Goal: Task Accomplishment & Management: Use online tool/utility

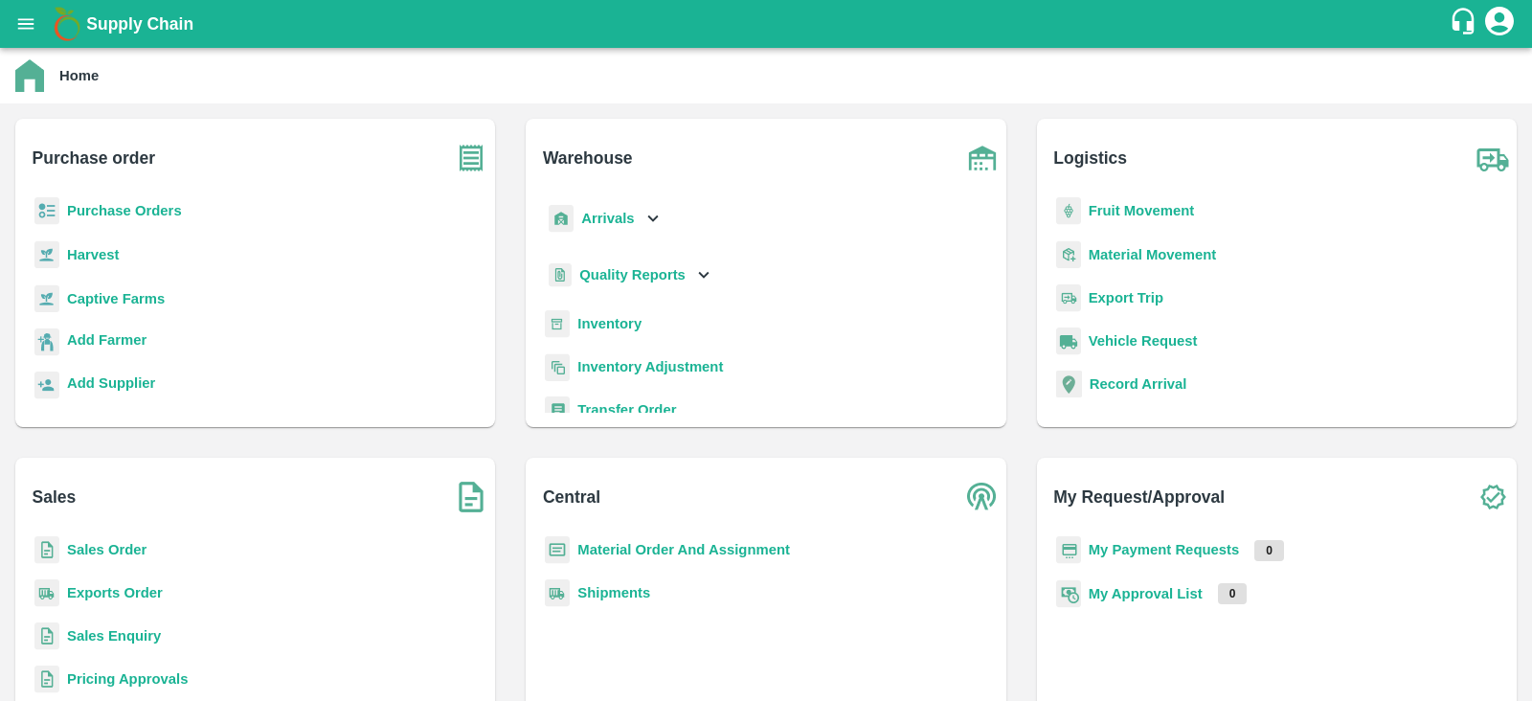
scroll to position [9, 0]
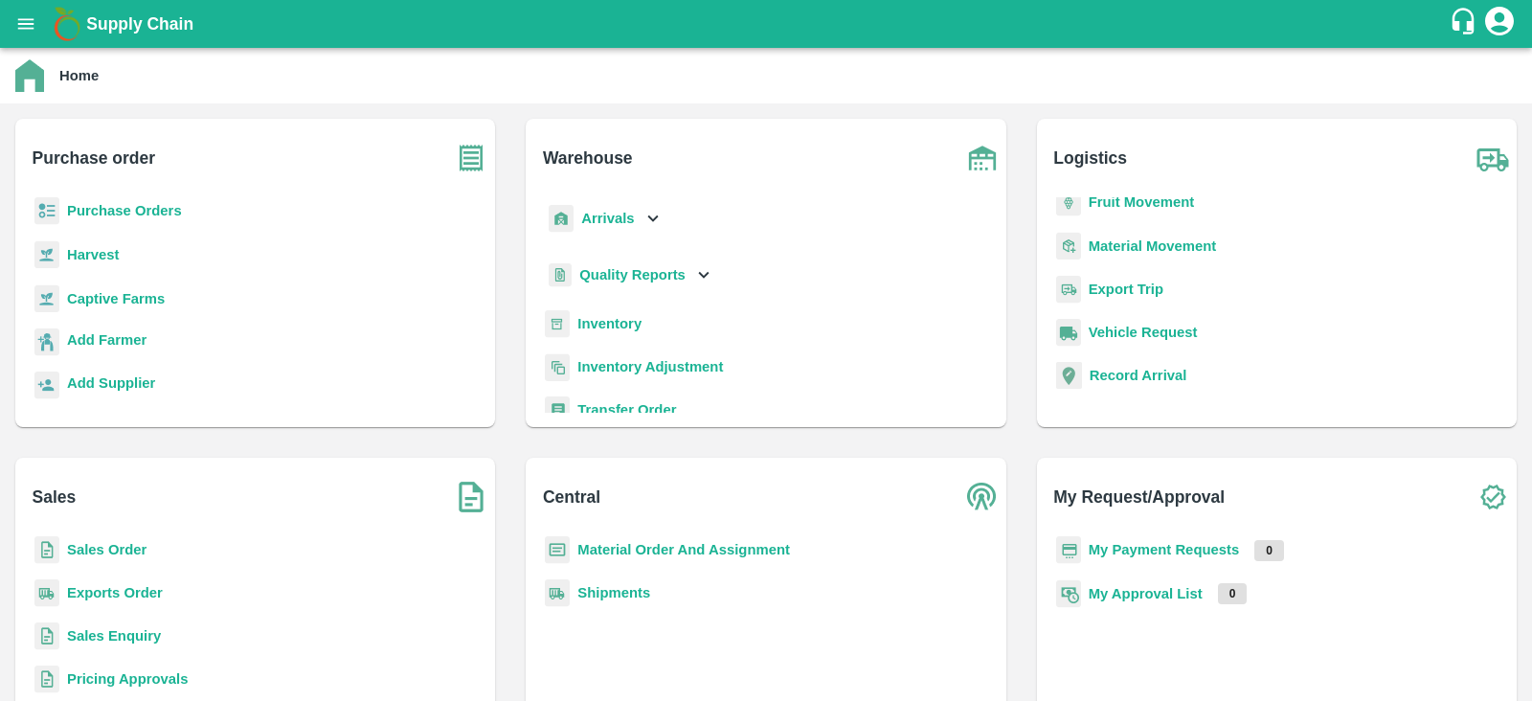
click at [637, 316] on b "Inventory" at bounding box center [609, 323] width 64 height 15
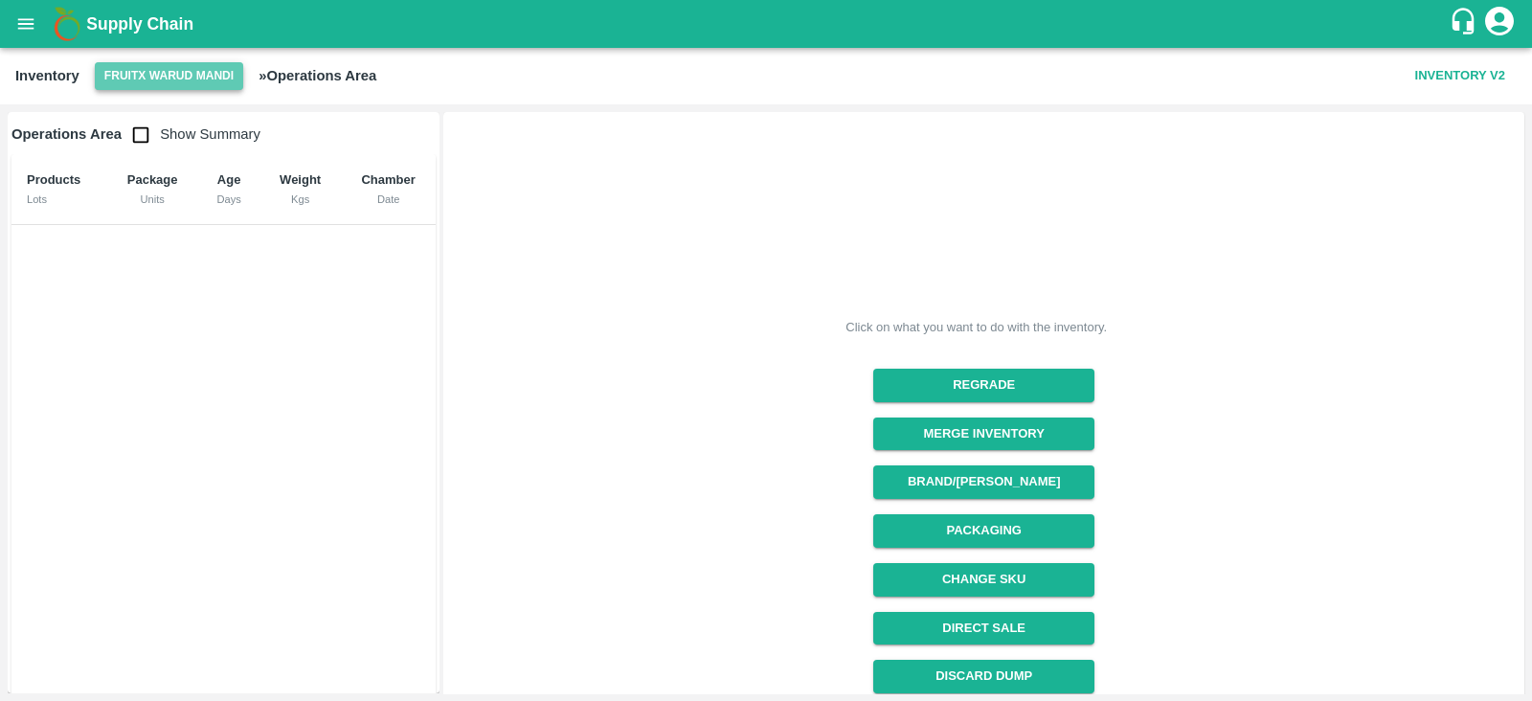
click at [117, 63] on button "FruitX Warud Mandi" at bounding box center [169, 76] width 148 height 28
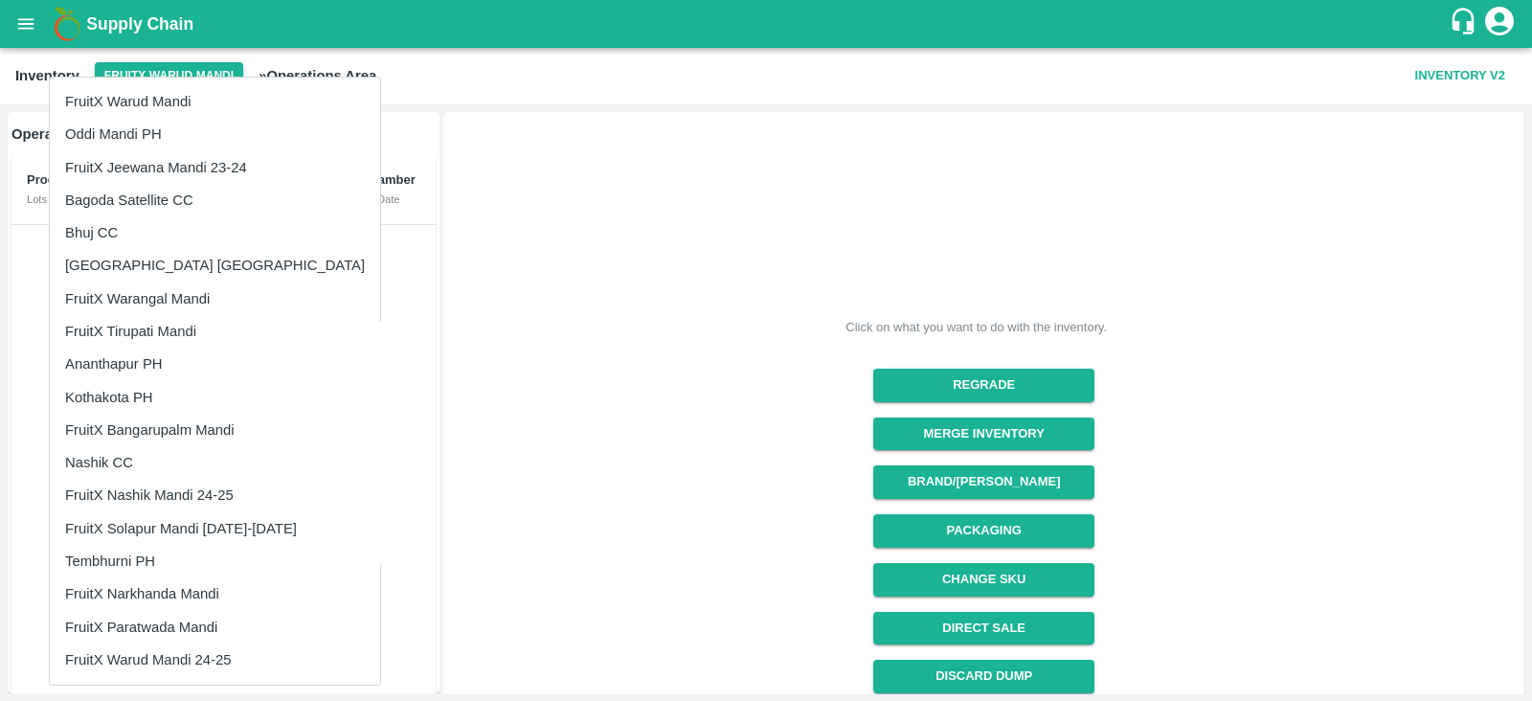
click at [696, 353] on div at bounding box center [766, 350] width 1532 height 701
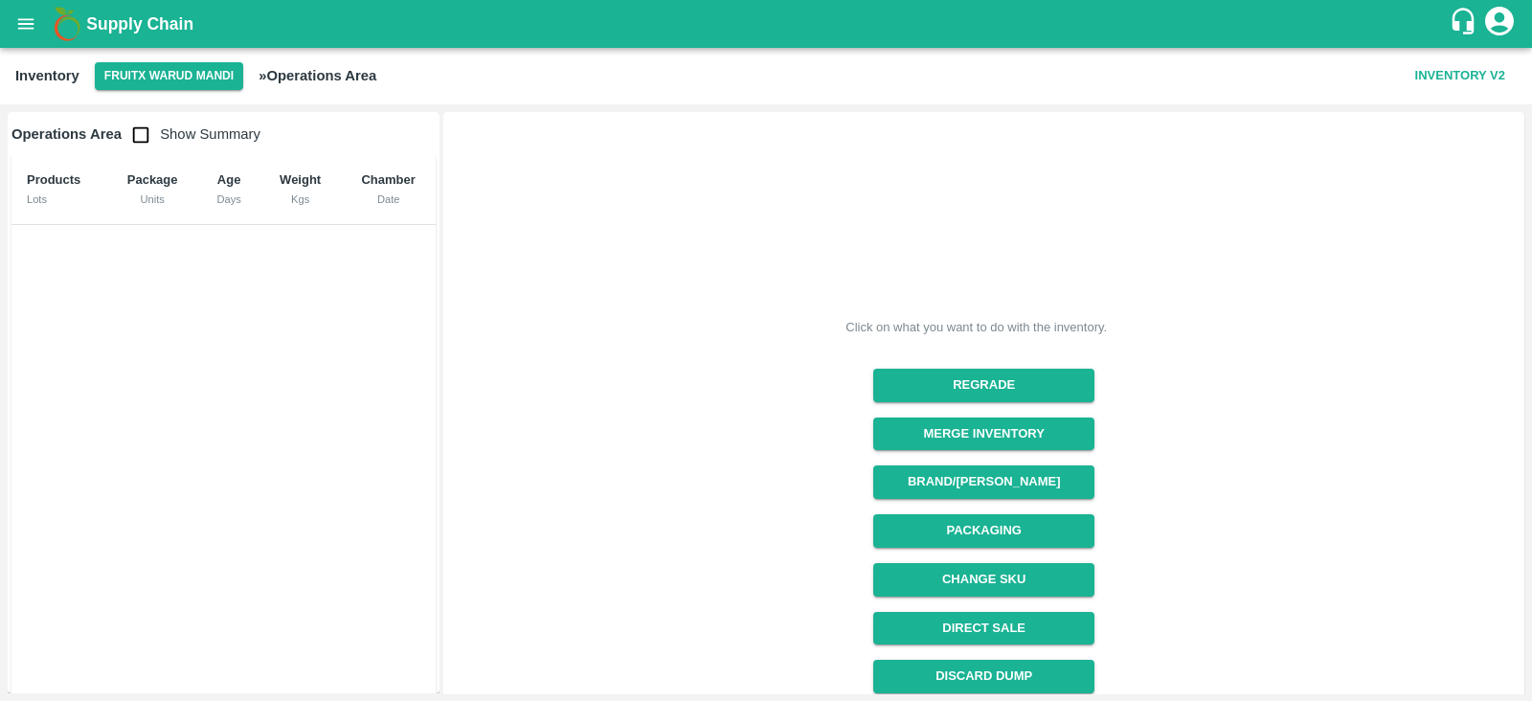
scroll to position [203, 0]
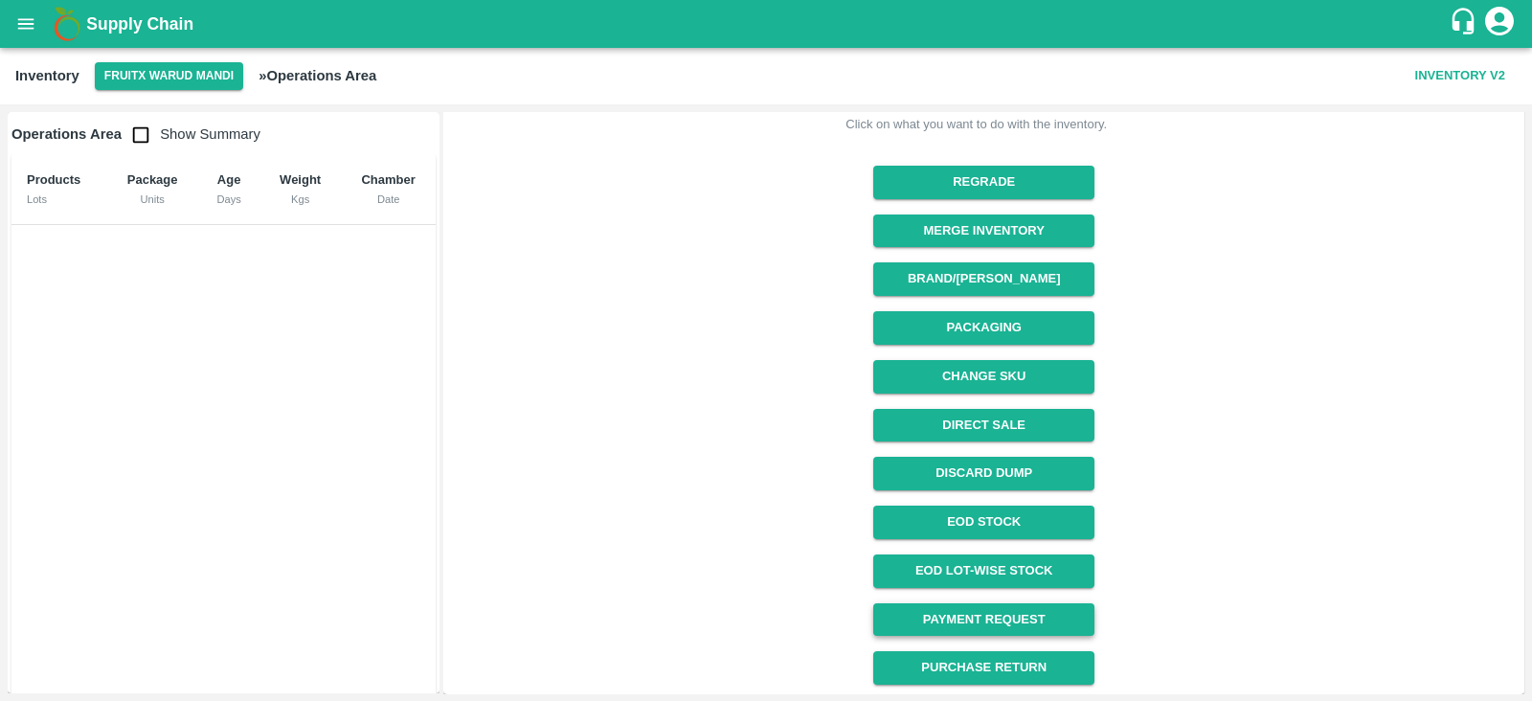
click at [975, 610] on link "Payment Request" at bounding box center [983, 620] width 221 height 34
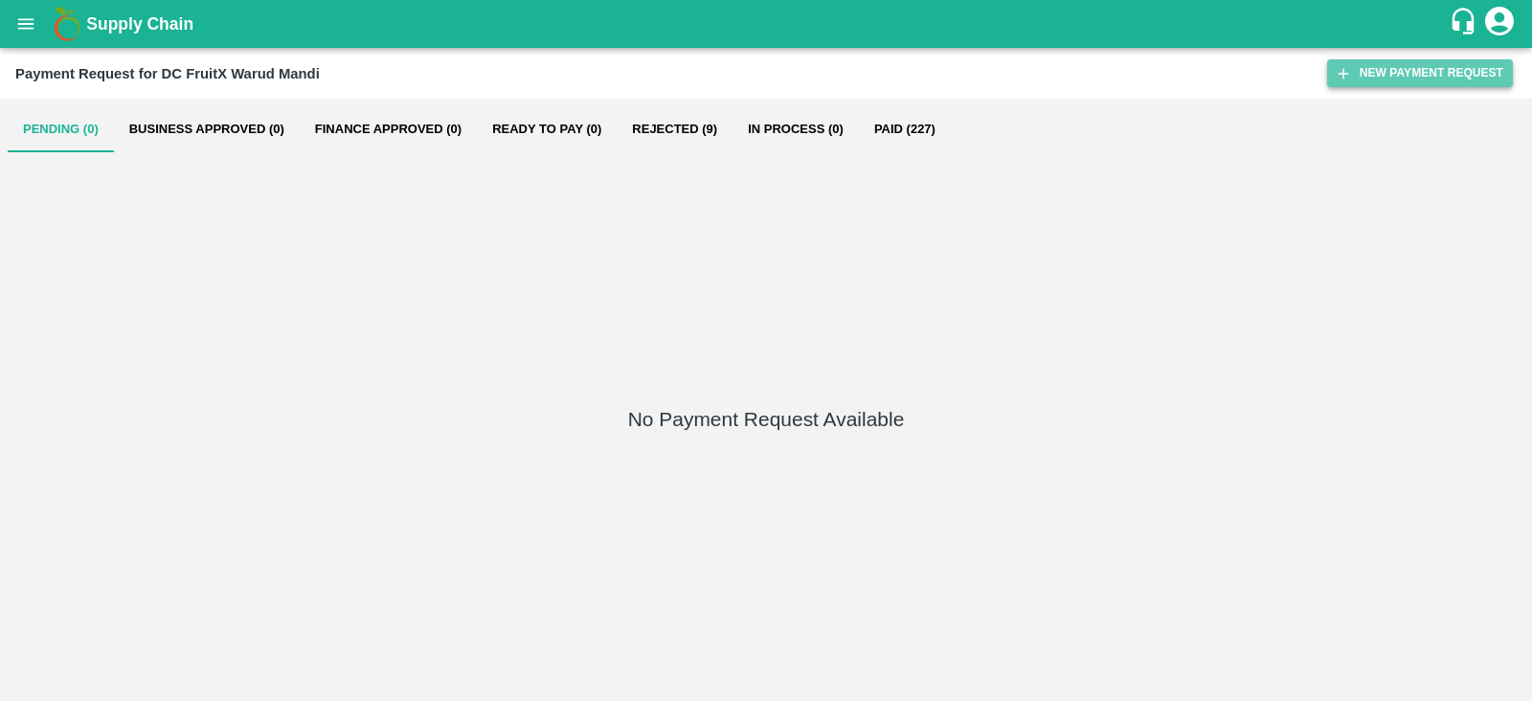
click at [1422, 78] on button "New Payment Request" at bounding box center [1420, 73] width 186 height 28
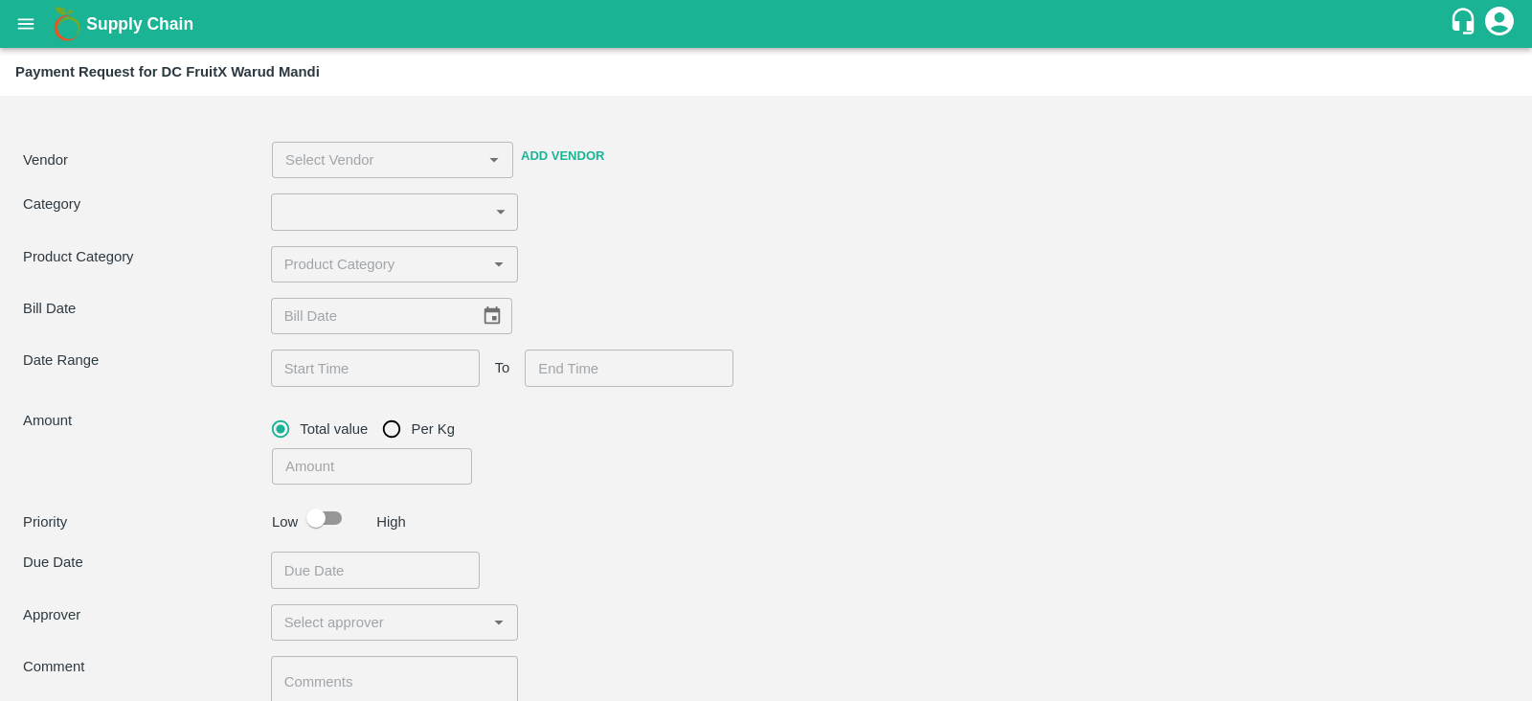
click at [546, 162] on button "Add Vendor" at bounding box center [562, 157] width 99 height 34
